Goal: Information Seeking & Learning: Learn about a topic

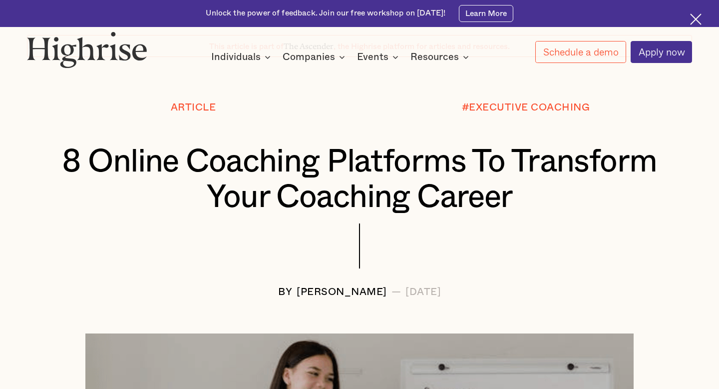
scroll to position [82, 0]
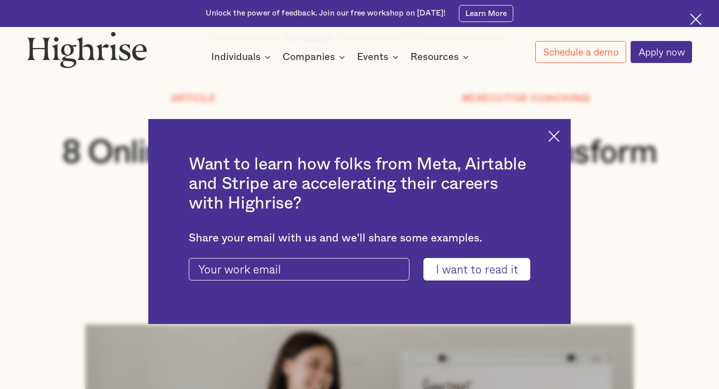
click at [557, 137] on img at bounding box center [554, 135] width 11 height 11
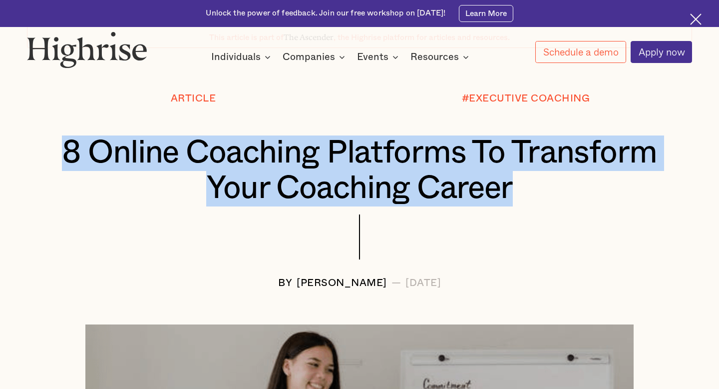
drag, startPoint x: 516, startPoint y: 191, endPoint x: 22, endPoint y: 137, distance: 496.0
click at [22, 137] on div "Article #EXECUTIVE COACHING 8 Online Coaching Platforms To Transform Your Coach…" at bounding box center [359, 190] width 719 height 195
copy h1 "8 Online Coaching Platforms To Transform Your Coaching Career"
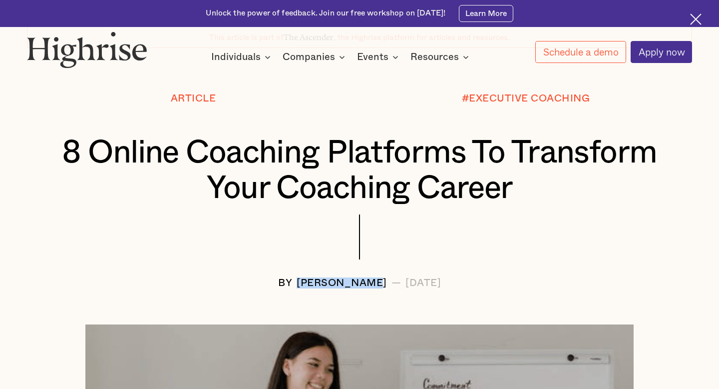
drag, startPoint x: 267, startPoint y: 277, endPoint x: 356, endPoint y: 284, distance: 88.7
click at [356, 284] on div "[PERSON_NAME]" at bounding box center [342, 282] width 90 height 11
drag, startPoint x: 359, startPoint y: 281, endPoint x: 266, endPoint y: 279, distance: 92.9
click at [297, 279] on div "[PERSON_NAME]" at bounding box center [342, 282] width 90 height 11
copy div "[PERSON_NAME]"
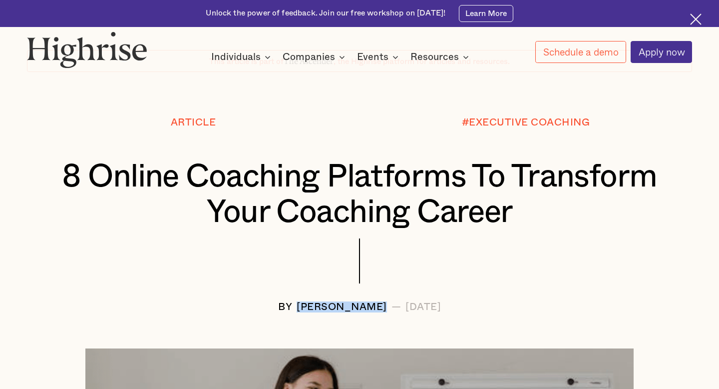
scroll to position [62, 0]
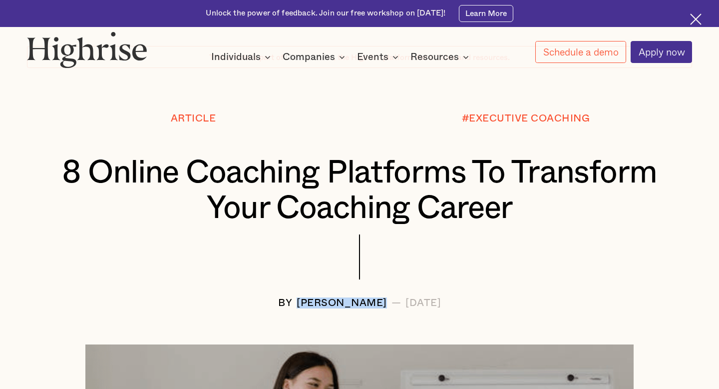
drag, startPoint x: 477, startPoint y: 299, endPoint x: 380, endPoint y: 299, distance: 96.4
click at [380, 299] on div "BY [PERSON_NAME] — [DATE]" at bounding box center [359, 302] width 665 height 11
copy div "[DATE]"
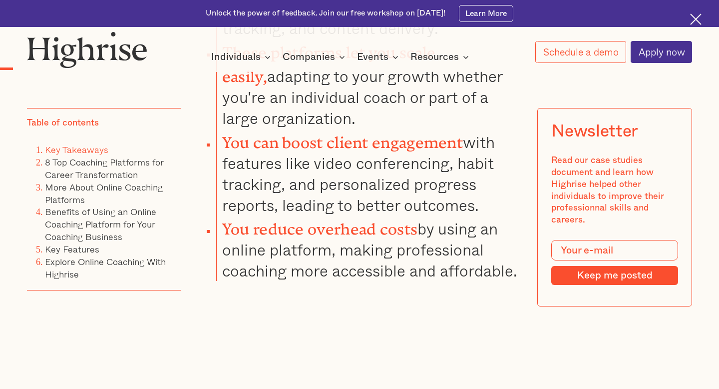
scroll to position [1593, 0]
